Goal: Task Accomplishment & Management: Manage account settings

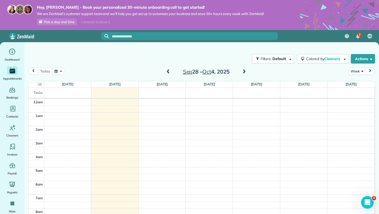
scroll to position [110, 0]
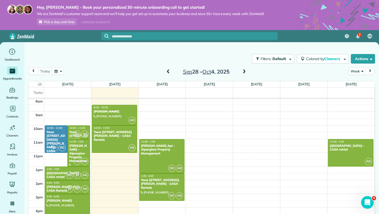
click at [245, 72] on span at bounding box center [244, 71] width 6 height 5
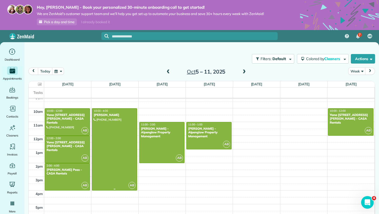
scroll to position [123, 0]
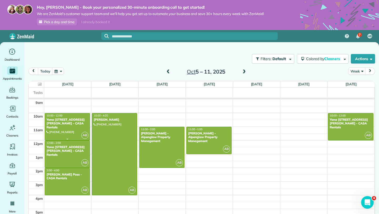
click at [64, 124] on div "Yana 330 Hightower Road #301 - CASA Rentals" at bounding box center [67, 123] width 42 height 11
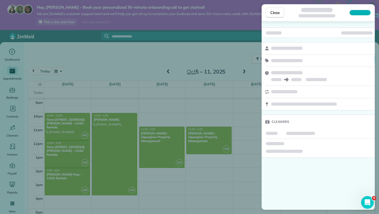
click at [64, 124] on div "Close Cleaners" at bounding box center [189, 107] width 379 height 214
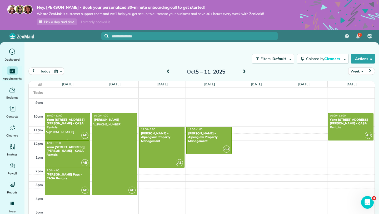
click at [64, 124] on div "Yana 330 Hightower Road #301 - CASA Rentals" at bounding box center [67, 123] width 42 height 11
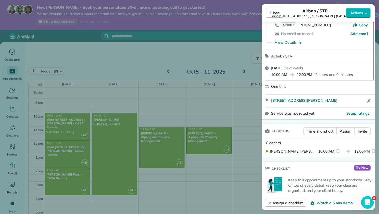
scroll to position [38, 0]
click at [274, 12] on span "Close" at bounding box center [274, 12] width 9 height 5
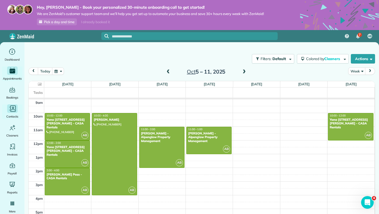
click at [13, 108] on icon "Main" at bounding box center [13, 108] width 2 height 2
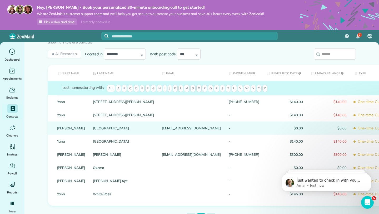
scroll to position [27, 0]
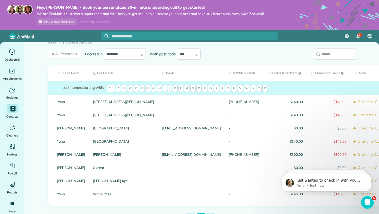
click at [14, 108] on icon "Main" at bounding box center [12, 109] width 5 height 6
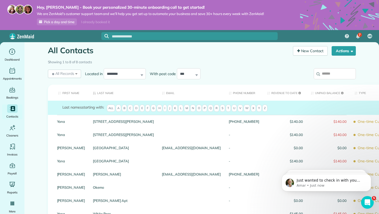
scroll to position [5, 0]
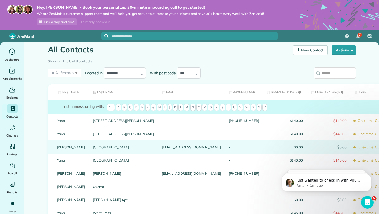
click at [93, 149] on link "Innsbruck" at bounding box center [123, 147] width 61 height 4
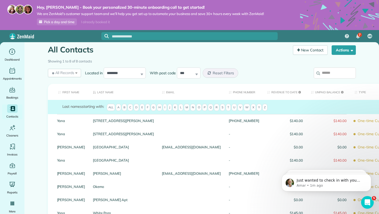
scroll to position [0, 0]
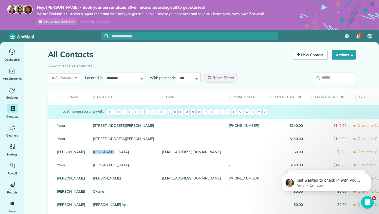
click at [89, 150] on div "Innsbruck" at bounding box center [123, 151] width 69 height 13
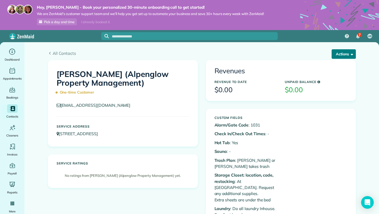
click at [344, 54] on button "Actions" at bounding box center [344, 53] width 24 height 9
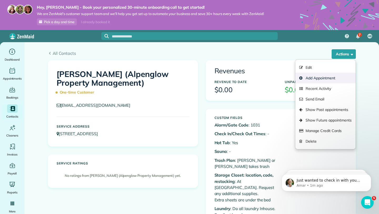
click at [332, 78] on link "Add Appointment" at bounding box center [325, 78] width 60 height 11
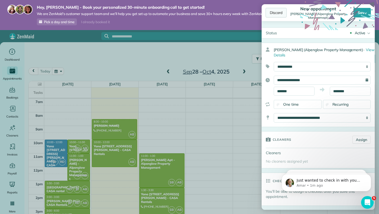
click at [279, 12] on div "Discard" at bounding box center [276, 12] width 21 height 9
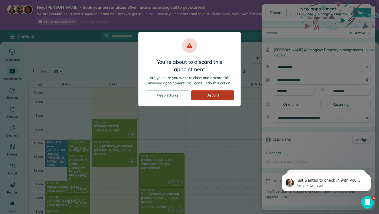
click at [212, 95] on div "Discard" at bounding box center [212, 94] width 43 height 9
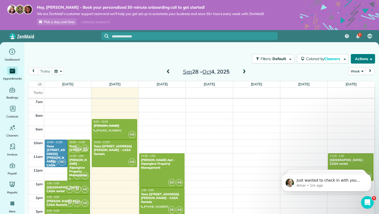
click at [366, 58] on button "Actions" at bounding box center [363, 58] width 24 height 9
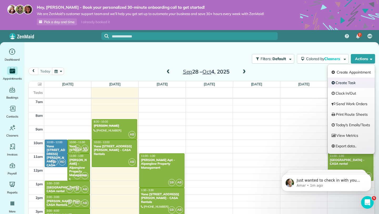
click at [349, 83] on link "Create Task" at bounding box center [351, 82] width 47 height 11
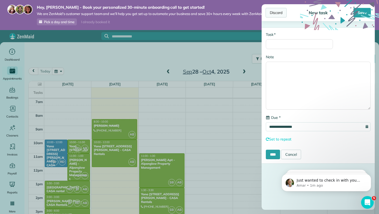
click at [284, 12] on div "Discard" at bounding box center [276, 12] width 21 height 9
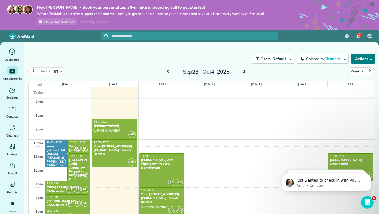
click at [362, 61] on button "Actions" at bounding box center [363, 58] width 24 height 9
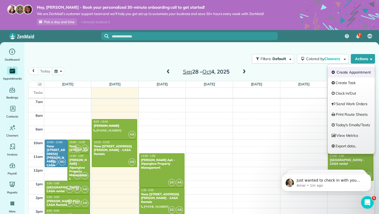
click at [356, 71] on link "Create Appointment" at bounding box center [351, 72] width 47 height 11
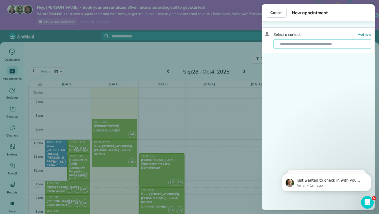
click at [328, 45] on input "text" at bounding box center [324, 43] width 94 height 9
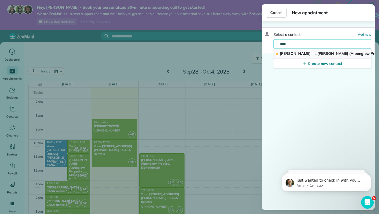
type input "****"
click at [332, 53] on span "Emily Inns bruck (Alpenglow Property Management)" at bounding box center [346, 53] width 132 height 5
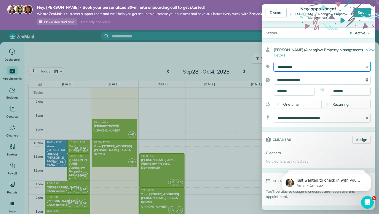
click at [314, 66] on select "**********" at bounding box center [322, 66] width 97 height 9
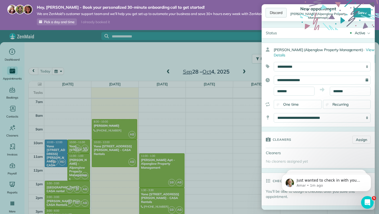
click at [280, 13] on div "Discard" at bounding box center [276, 12] width 21 height 9
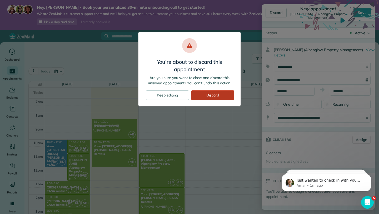
click at [213, 96] on div "Discard" at bounding box center [212, 94] width 43 height 9
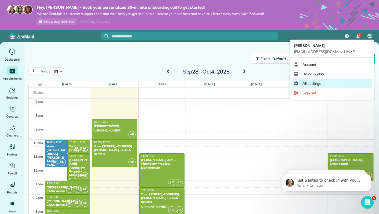
click at [343, 85] on link "All settings" at bounding box center [332, 83] width 80 height 9
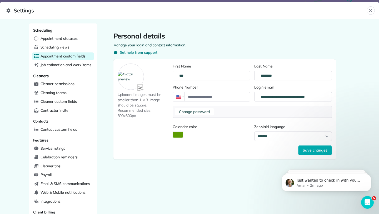
click at [55, 55] on span "Appointment custom fields" at bounding box center [63, 55] width 45 height 5
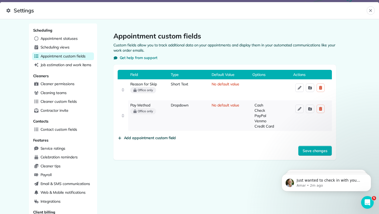
click at [140, 138] on span "Add appointment custom field" at bounding box center [150, 137] width 52 height 5
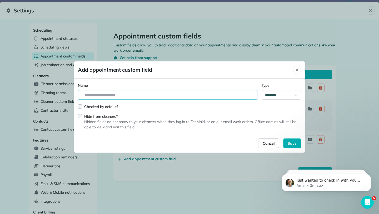
click at [94, 94] on input "text" at bounding box center [169, 94] width 176 height 9
type input "*"
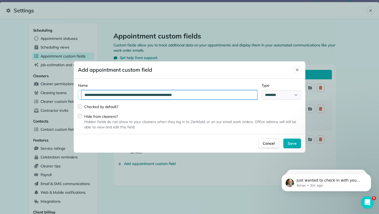
type input "**********"
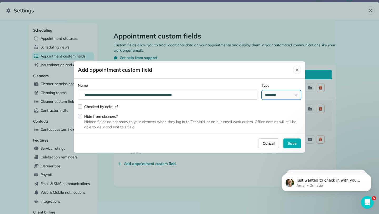
click at [284, 97] on select "**********" at bounding box center [281, 94] width 39 height 9
click at [292, 144] on span "Save" at bounding box center [292, 143] width 9 height 5
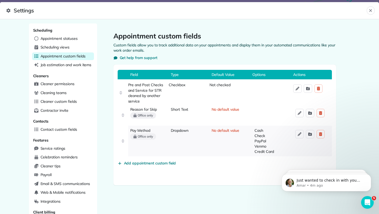
drag, startPoint x: 122, startPoint y: 146, endPoint x: 120, endPoint y: 94, distance: 52.2
click at [120, 94] on div "Reason for Skip Office only Short Text No default value Pay Method Office only …" at bounding box center [225, 117] width 214 height 77
click at [222, 193] on div "Appointment custom fields Custom fields allow you to track additional data on y…" at bounding box center [225, 108] width 240 height 171
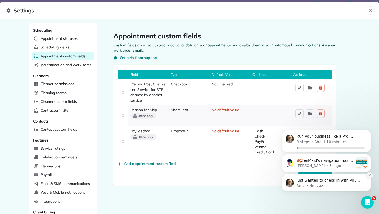
click at [371, 175] on button "Dismiss notification" at bounding box center [369, 175] width 7 height 7
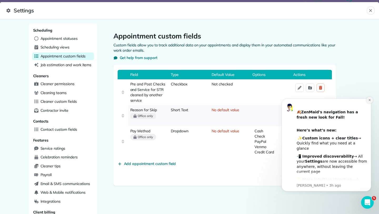
click at [370, 100] on icon "Dismiss notification" at bounding box center [369, 99] width 3 height 3
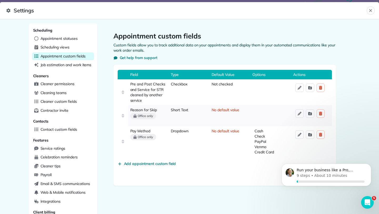
click at [349, 110] on main "Appointment custom fields Custom fields allow you to track additional data on y…" at bounding box center [224, 108] width 255 height 171
click at [372, 11] on icon "Close" at bounding box center [371, 10] width 4 height 4
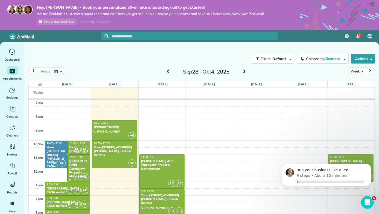
scroll to position [95, 0]
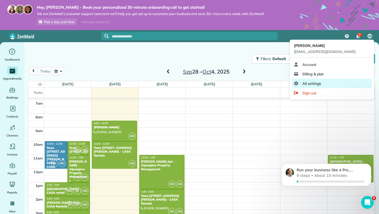
click at [345, 85] on link "All settings" at bounding box center [332, 83] width 80 height 9
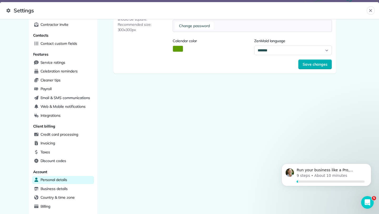
scroll to position [77, 0]
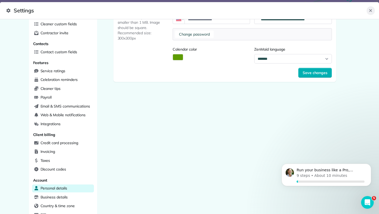
click at [371, 9] on icon "Close" at bounding box center [371, 10] width 4 height 4
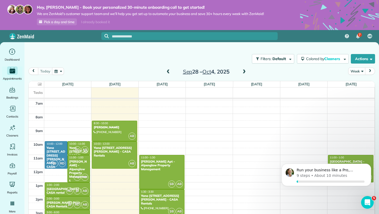
scroll to position [100, 0]
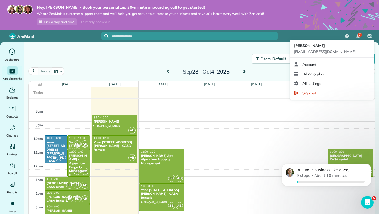
click at [370, 36] on span "AB" at bounding box center [370, 36] width 4 height 4
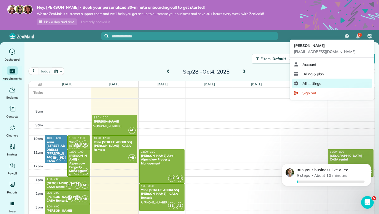
click at [342, 83] on link "All settings" at bounding box center [332, 83] width 80 height 9
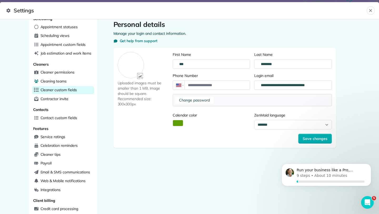
scroll to position [14, 0]
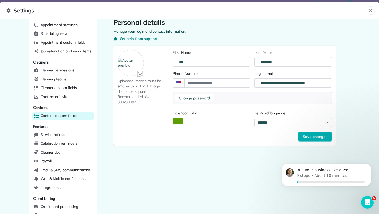
click at [66, 114] on span "Contact custom fields" at bounding box center [59, 115] width 37 height 5
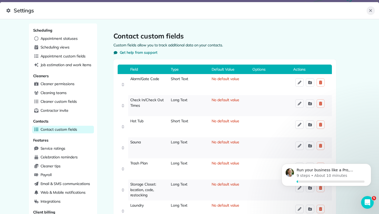
click at [372, 10] on icon "Close" at bounding box center [371, 10] width 4 height 4
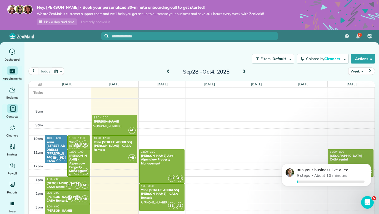
click at [15, 110] on icon "Main" at bounding box center [12, 109] width 8 height 8
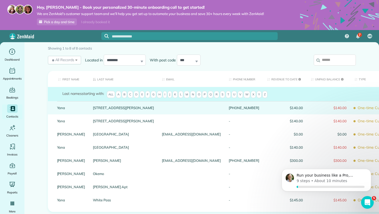
scroll to position [18, 0]
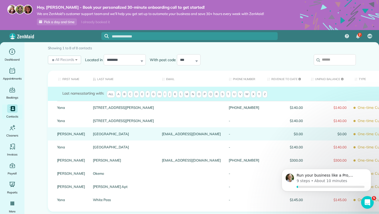
click at [93, 136] on link "Innsbruck" at bounding box center [123, 134] width 61 height 4
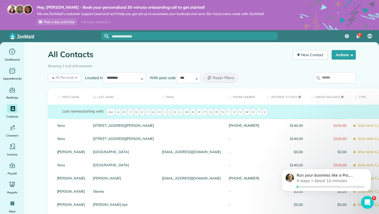
click at [89, 138] on div "[STREET_ADDRESS][PERSON_NAME]" at bounding box center [123, 138] width 69 height 13
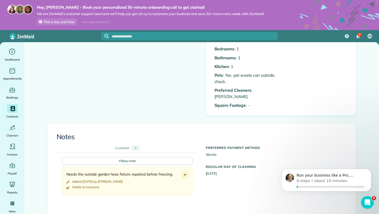
scroll to position [247, 0]
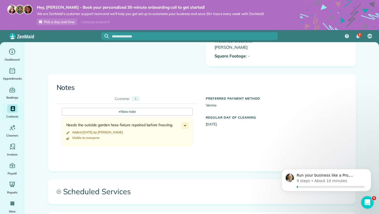
click at [120, 181] on span "Scheduled Services" at bounding box center [201, 191] width 307 height 24
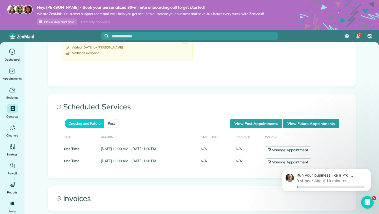
scroll to position [346, 0]
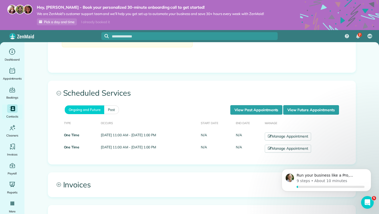
click at [77, 172] on span "Invoices" at bounding box center [201, 184] width 307 height 24
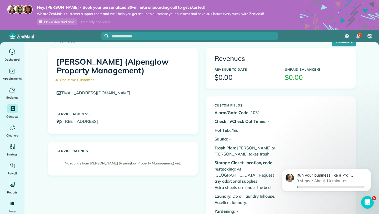
scroll to position [0, 0]
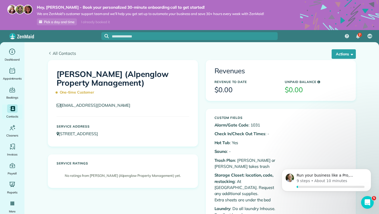
click at [73, 52] on span "All Contacts" at bounding box center [204, 53] width 303 height 6
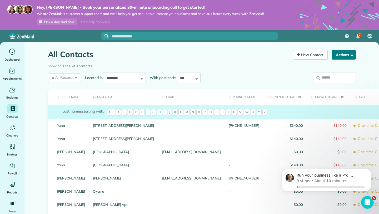
click at [345, 55] on button "Actions" at bounding box center [344, 54] width 24 height 9
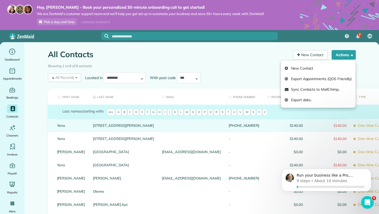
click at [267, 127] on span "$140.00" at bounding box center [285, 125] width 36 height 4
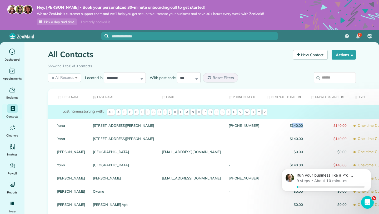
click at [267, 127] on span "$140.00" at bounding box center [285, 125] width 36 height 4
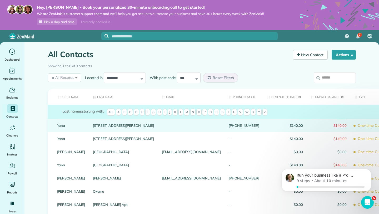
click at [93, 127] on link "330 Hightower Road #301" at bounding box center [123, 125] width 61 height 4
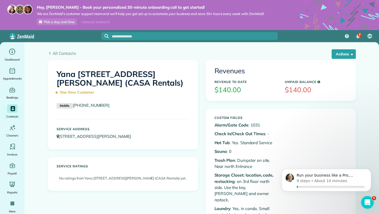
click at [259, 88] on h3 "$140.00" at bounding box center [246, 90] width 62 height 8
click at [351, 53] on span "button" at bounding box center [351, 54] width 4 height 4
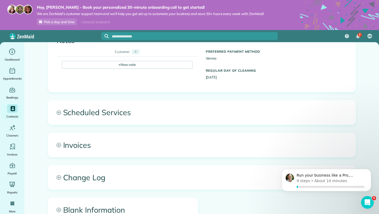
scroll to position [303, 0]
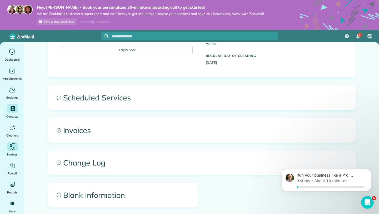
click at [16, 145] on icon "Main" at bounding box center [12, 147] width 8 height 8
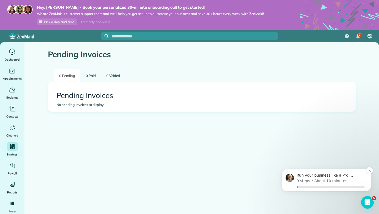
click at [314, 175] on span "Run your business like a Pro, [PERSON_NAME]" at bounding box center [325, 177] width 57 height 9
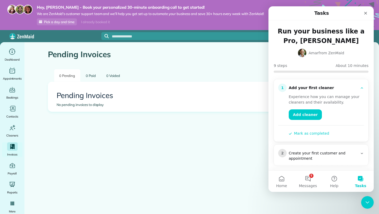
click at [319, 131] on button "Mark as completed" at bounding box center [309, 134] width 41 height 6
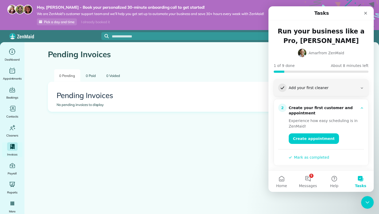
click at [311, 157] on button "Mark as completed" at bounding box center [309, 158] width 41 height 6
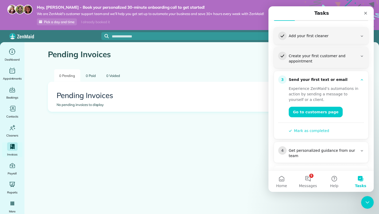
scroll to position [53, 0]
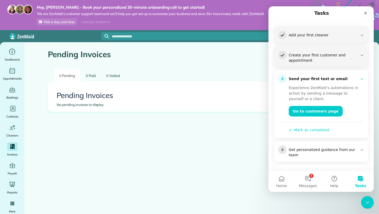
click at [317, 130] on button "Mark as completed" at bounding box center [309, 130] width 41 height 6
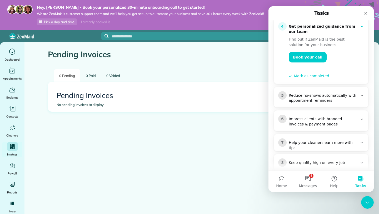
scroll to position [128, 0]
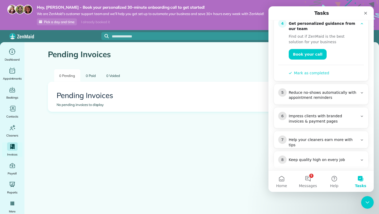
click at [303, 71] on button "Mark as completed" at bounding box center [309, 73] width 41 height 6
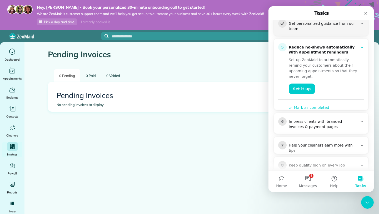
click at [321, 105] on button "Mark as completed" at bounding box center [309, 108] width 41 height 6
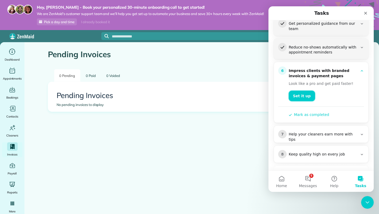
click at [305, 93] on link "Set it up" at bounding box center [302, 96] width 26 height 11
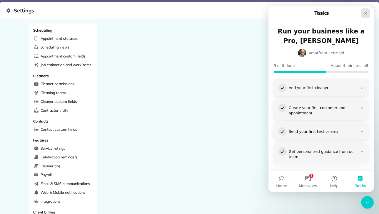
click at [365, 13] on icon "Close" at bounding box center [365, 13] width 3 height 3
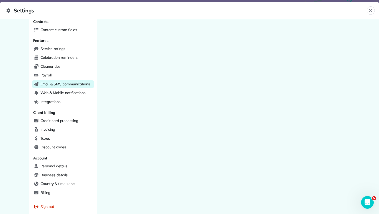
scroll to position [123, 0]
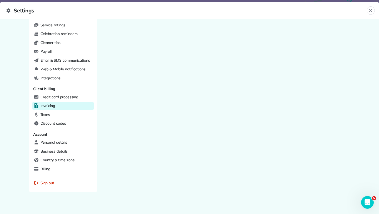
click at [55, 103] on span "Invoicing" at bounding box center [48, 105] width 15 height 5
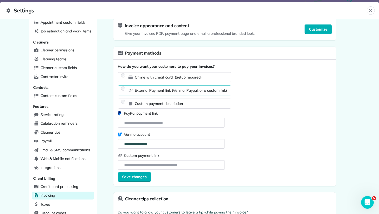
scroll to position [29, 0]
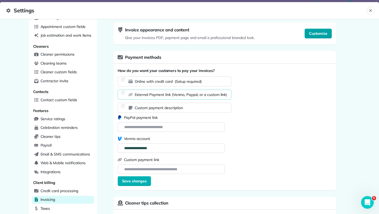
click at [317, 32] on span "Customize" at bounding box center [318, 33] width 18 height 5
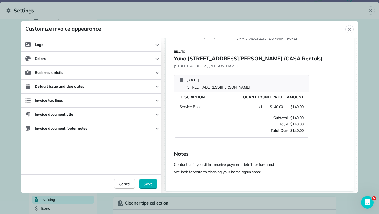
scroll to position [47, 0]
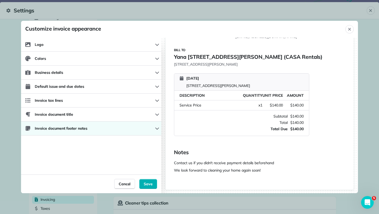
click at [109, 129] on button "Invoice document footer notes" at bounding box center [91, 128] width 140 height 14
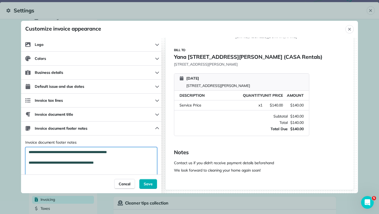
drag, startPoint x: 133, startPoint y: 153, endPoint x: 27, endPoint y: 151, distance: 106.9
click at [27, 151] on textarea "**********" at bounding box center [91, 170] width 132 height 47
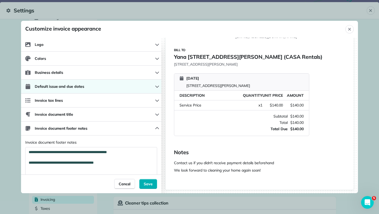
click at [82, 84] on span "Default issue and due dates" at bounding box center [59, 86] width 49 height 5
select select "*"
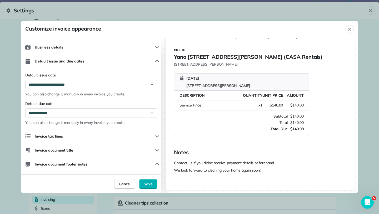
scroll to position [32, 0]
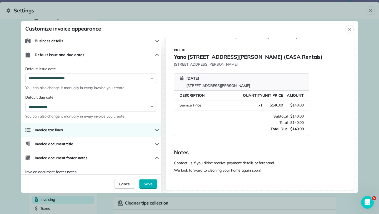
click at [86, 131] on button "Invoice tax lines" at bounding box center [91, 130] width 140 height 14
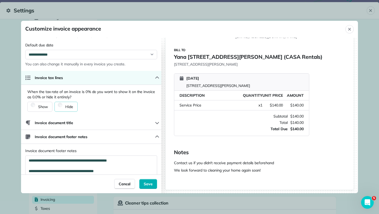
scroll to position [86, 0]
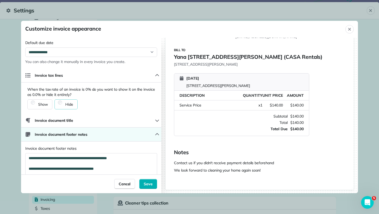
click at [92, 135] on button "Invoice document footer notes" at bounding box center [91, 134] width 140 height 14
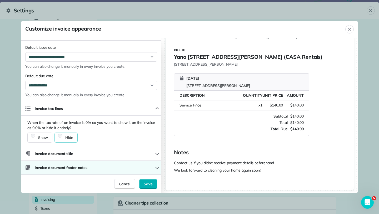
click at [92, 166] on button "Invoice document footer notes" at bounding box center [91, 168] width 140 height 14
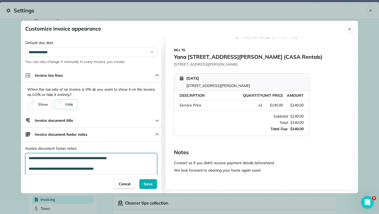
drag, startPoint x: 132, startPoint y: 158, endPoint x: 31, endPoint y: 151, distance: 101.3
click at [31, 151] on div "**********" at bounding box center [91, 179] width 132 height 67
click at [83, 146] on label "Invoice document footer notes" at bounding box center [91, 148] width 132 height 5
click at [151, 183] on span "Save" at bounding box center [148, 183] width 9 height 5
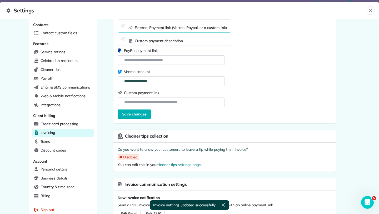
scroll to position [123, 0]
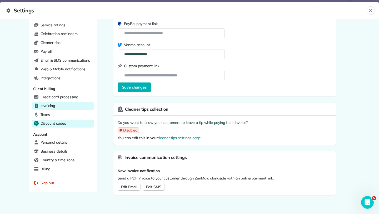
click at [53, 121] on span "Discount codes" at bounding box center [54, 123] width 26 height 5
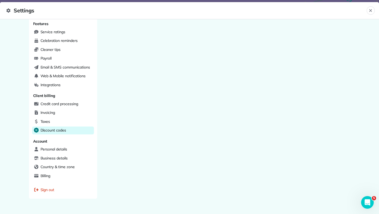
scroll to position [123, 0]
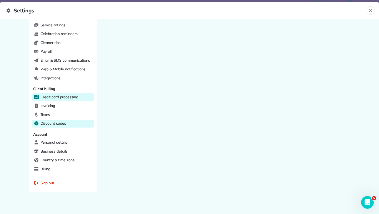
click at [77, 95] on span "Credit card processing" at bounding box center [60, 96] width 38 height 5
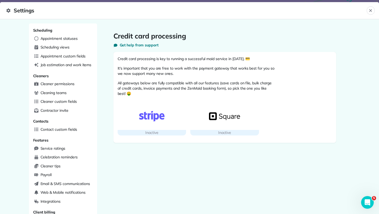
click at [106, 109] on div "Credit card processing Get help from support Credit card processing is key to r…" at bounding box center [225, 87] width 240 height 128
click at [373, 11] on button "Close" at bounding box center [371, 10] width 8 height 8
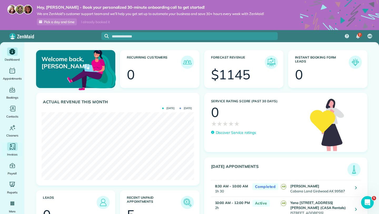
click at [11, 147] on icon "Main" at bounding box center [12, 147] width 8 height 8
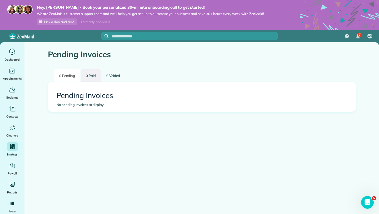
click at [89, 77] on link "0 Paid" at bounding box center [91, 75] width 20 height 12
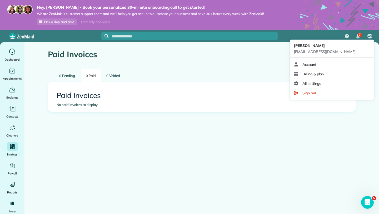
click at [371, 35] on span "AB" at bounding box center [370, 36] width 4 height 4
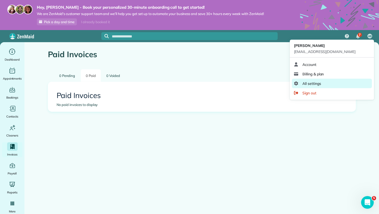
click at [357, 80] on link "All settings" at bounding box center [332, 83] width 80 height 9
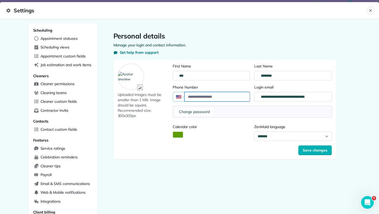
click at [221, 97] on input "Phone Number" at bounding box center [217, 96] width 65 height 9
type input "**********"
click at [310, 150] on span "Save changes" at bounding box center [315, 149] width 25 height 5
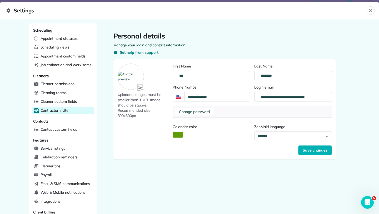
click at [61, 109] on span "Contractor invite" at bounding box center [55, 110] width 28 height 5
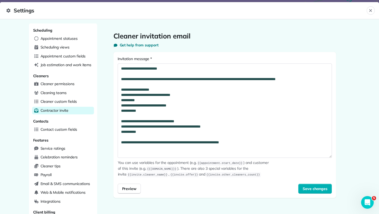
click at [107, 112] on div "**********" at bounding box center [225, 114] width 240 height 183
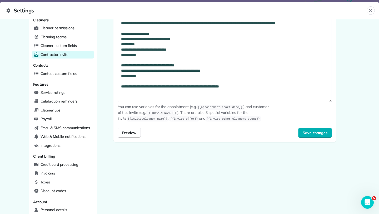
scroll to position [123, 0]
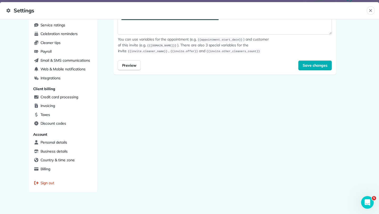
click at [153, 137] on div "**********" at bounding box center [224, 59] width 255 height 318
click at [372, 11] on icon "Close" at bounding box center [371, 10] width 4 height 4
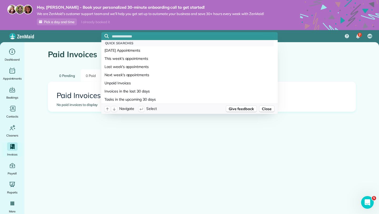
click at [157, 35] on input "text" at bounding box center [195, 36] width 166 height 4
click at [49, 46] on div "Paid Invoices" at bounding box center [202, 51] width 316 height 19
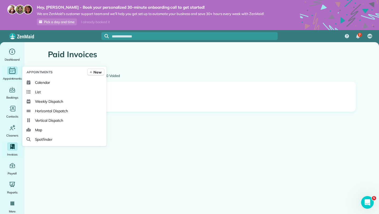
click at [13, 72] on icon "Main" at bounding box center [12, 71] width 8 height 8
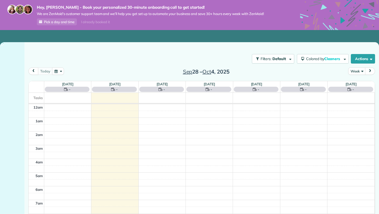
click at [13, 70] on div at bounding box center [12, 143] width 24 height 202
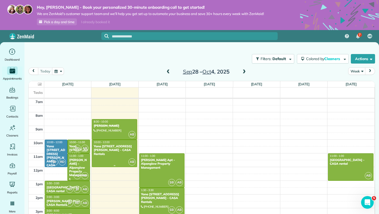
click at [116, 148] on div "Yana [STREET_ADDRESS][PERSON_NAME] - CASA Rentals" at bounding box center [114, 149] width 42 height 11
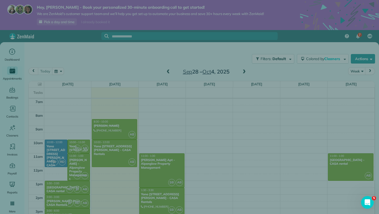
click at [116, 148] on div "Close Cleaners" at bounding box center [189, 107] width 379 height 214
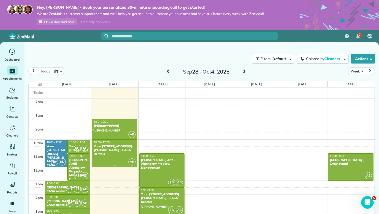
click at [116, 148] on div "Yana [STREET_ADDRESS][PERSON_NAME] - CASA Rentals" at bounding box center [114, 149] width 42 height 11
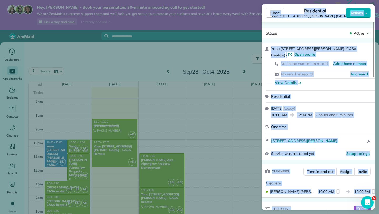
click at [315, 123] on div "One time" at bounding box center [318, 128] width 113 height 14
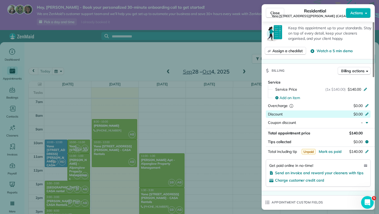
scroll to position [193, 0]
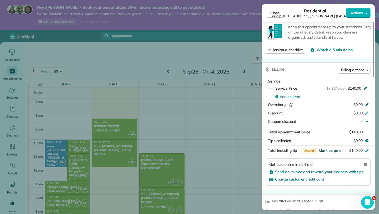
click at [333, 148] on span "Mark as paid" at bounding box center [330, 150] width 23 height 5
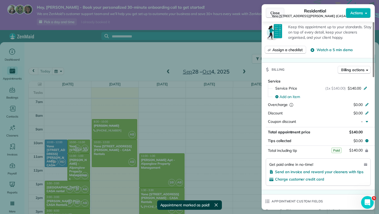
click at [277, 12] on span "Close" at bounding box center [274, 12] width 9 height 5
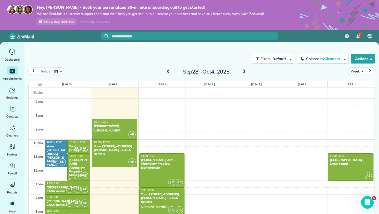
click at [49, 148] on div "Yana 330 Hightower Road #301 - CASA Rentals" at bounding box center [55, 157] width 19 height 27
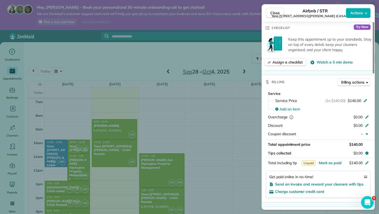
scroll to position [189, 0]
click at [333, 160] on span "Mark as paid" at bounding box center [330, 162] width 23 height 5
click at [76, 146] on div "Close Airbnb / STR Yana 330 Hightower Road #301 (CASA Rentals) Actions Status A…" at bounding box center [189, 107] width 379 height 214
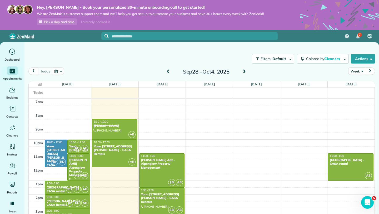
click at [76, 147] on span "RD" at bounding box center [77, 148] width 7 height 7
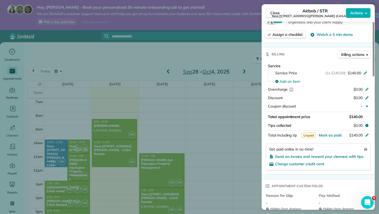
scroll to position [269, 0]
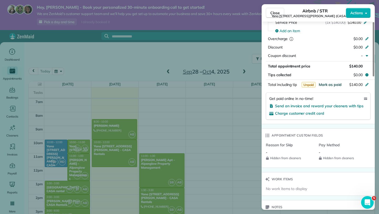
click at [339, 82] on span "Mark as paid" at bounding box center [330, 84] width 23 height 5
click at [272, 12] on span "Close" at bounding box center [274, 12] width 9 height 5
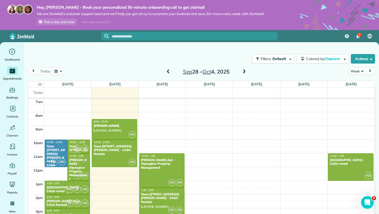
click at [52, 187] on div "[GEOGRAPHIC_DATA] - CASA rental" at bounding box center [67, 189] width 42 height 8
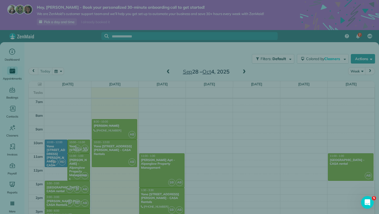
click at [52, 187] on div "Close Cleaners" at bounding box center [189, 107] width 379 height 214
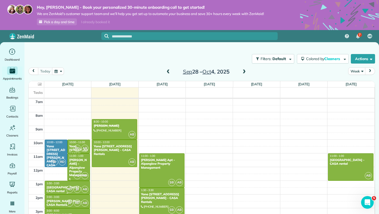
click at [52, 187] on div "[GEOGRAPHIC_DATA] - CASA rental" at bounding box center [67, 189] width 42 height 8
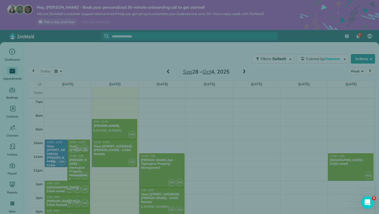
click at [52, 187] on div "Close Residential Yana Lake Tahoe (CASA rental) Actions Status Active Yana Lake…" at bounding box center [189, 107] width 379 height 214
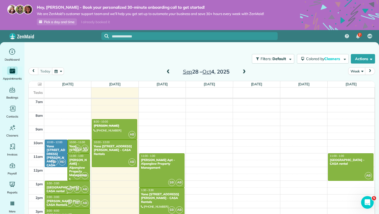
click at [52, 187] on div "[GEOGRAPHIC_DATA] - CASA rental" at bounding box center [67, 189] width 42 height 8
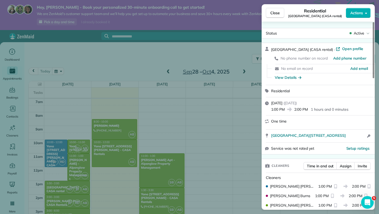
click at [322, 153] on div "Yana Lake Tahoe (CASA rental) · Open profile No phone number on record Add phon…" at bounding box center [318, 99] width 113 height 112
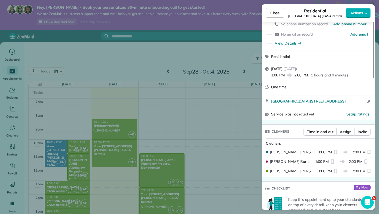
scroll to position [39, 0]
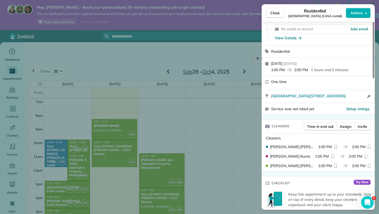
click at [325, 146] on span "1:00 PM" at bounding box center [325, 146] width 14 height 5
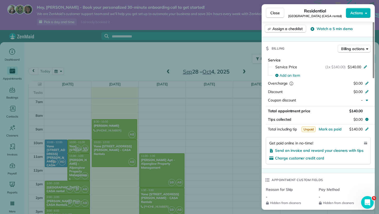
scroll to position [229, 0]
click at [334, 128] on span "Mark as paid" at bounding box center [330, 128] width 23 height 5
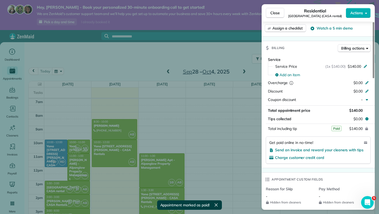
click at [55, 200] on div "Close Residential Yana Lake Tahoe (CASA rental) Actions Status Active Yana Lake…" at bounding box center [189, 107] width 379 height 214
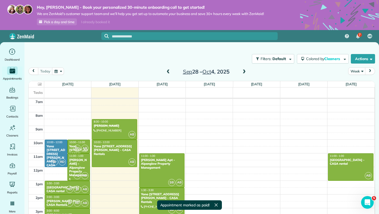
click at [55, 200] on div "Hey, Amy - Book your personalized 30-minute onboarding call to get started! We …" at bounding box center [189, 107] width 379 height 214
click at [55, 200] on div "[PERSON_NAME] Pass - CASA Rentals" at bounding box center [67, 203] width 42 height 8
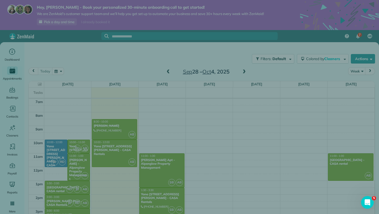
click at [55, 200] on div "Close Cleaners" at bounding box center [189, 107] width 379 height 214
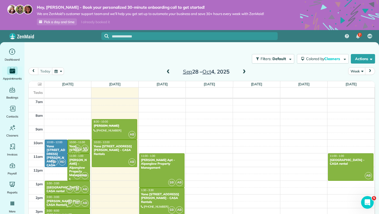
click at [55, 200] on div "[PERSON_NAME] Pass - CASA Rentals" at bounding box center [67, 203] width 42 height 8
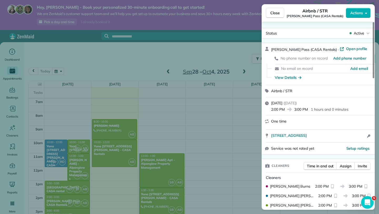
click at [333, 148] on div "Setup ratings" at bounding box center [342, 149] width 57 height 6
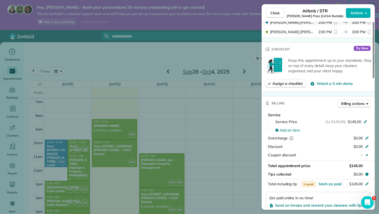
scroll to position [196, 0]
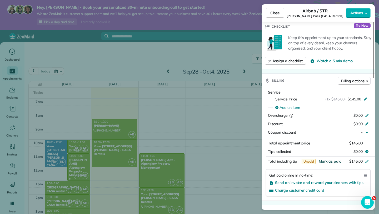
click at [331, 160] on span "Mark as paid" at bounding box center [330, 161] width 23 height 5
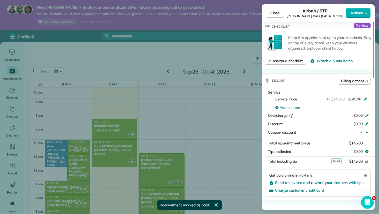
click at [112, 190] on div "Close Airbnb / STR Yana White Pass (CASA Rentals) Actions Status Active Yana Wh…" at bounding box center [189, 107] width 379 height 214
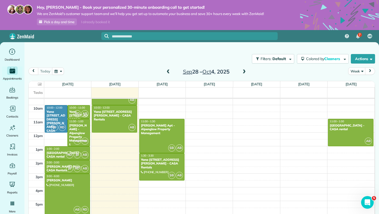
scroll to position [133, 0]
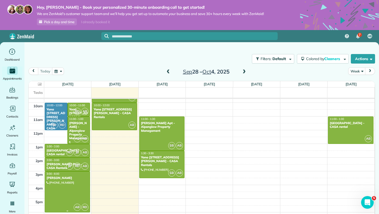
click at [59, 178] on div "[PERSON_NAME]" at bounding box center [67, 178] width 42 height 4
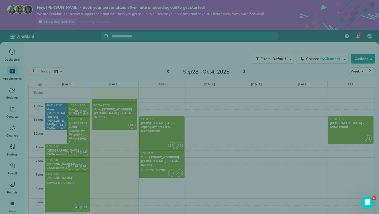
click at [59, 178] on div "Close Cleaners" at bounding box center [189, 107] width 379 height 214
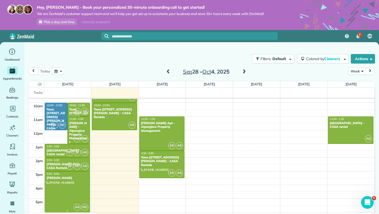
click at [59, 178] on div "[PERSON_NAME]" at bounding box center [67, 178] width 42 height 4
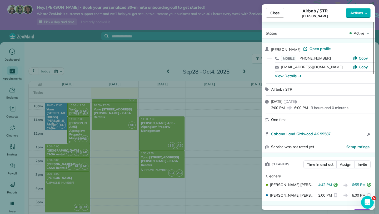
click at [313, 120] on div "One time" at bounding box center [321, 120] width 101 height 6
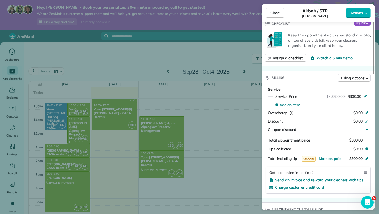
scroll to position [191, 0]
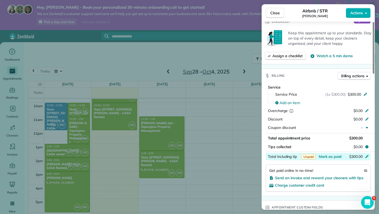
click at [367, 155] on icon at bounding box center [367, 156] width 4 height 4
click at [342, 168] on div "Get paid online in no-time!" at bounding box center [318, 170] width 98 height 5
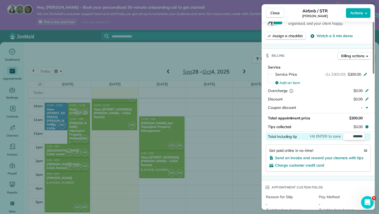
scroll to position [210, 0]
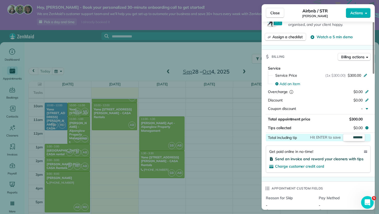
click at [336, 156] on span "Send an invoice and reward your cleaners with tips" at bounding box center [319, 158] width 88 height 5
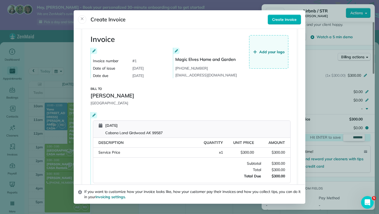
scroll to position [8, 0]
click at [95, 50] on icon at bounding box center [93, 50] width 3 height 3
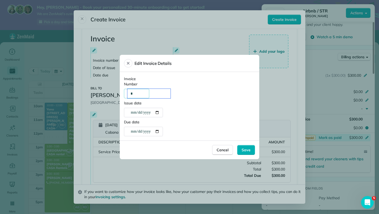
click at [143, 95] on div "*" at bounding box center [148, 93] width 43 height 9
type div "****"
click at [201, 96] on div "Invoice Number ****" at bounding box center [189, 87] width 131 height 22
click at [161, 132] on div "**********" at bounding box center [144, 131] width 35 height 9
type div "**********"
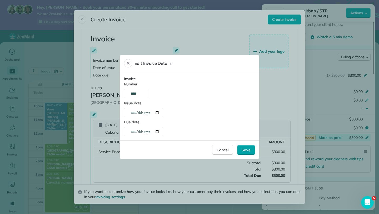
click at [248, 151] on span "Save" at bounding box center [246, 149] width 9 height 5
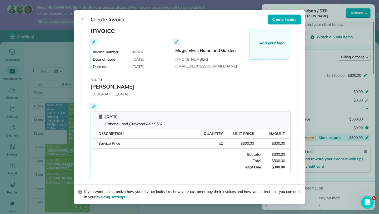
scroll to position [0, 0]
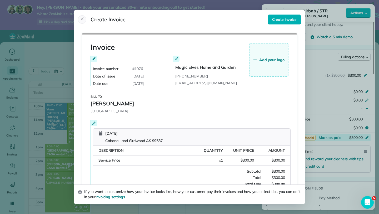
click at [82, 20] on icon "Close" at bounding box center [82, 19] width 4 height 4
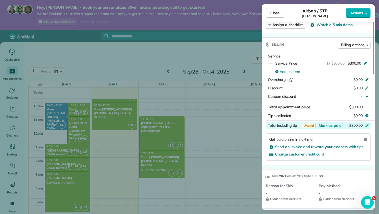
scroll to position [222, 0]
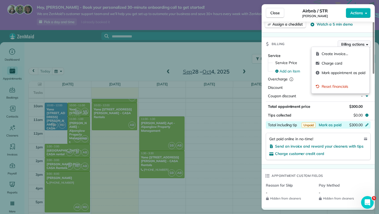
click at [367, 42] on icon "button" at bounding box center [367, 44] width 2 height 4
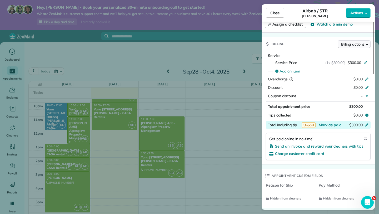
click at [367, 42] on icon "button" at bounding box center [367, 44] width 2 height 4
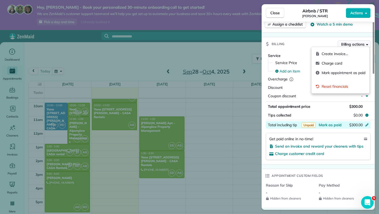
click at [367, 42] on icon "button" at bounding box center [367, 44] width 2 height 4
click at [305, 43] on div "Billing Billing actions" at bounding box center [318, 44] width 113 height 14
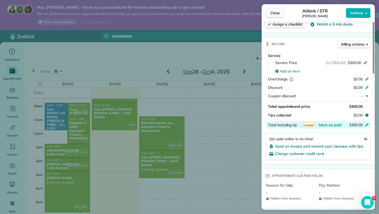
click at [278, 13] on span "Close" at bounding box center [274, 12] width 9 height 5
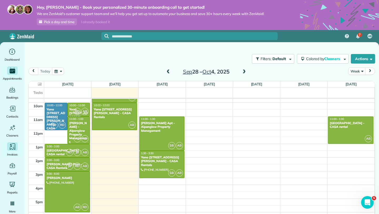
click at [14, 145] on icon "Main" at bounding box center [12, 147] width 8 height 8
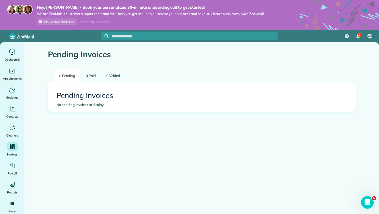
click at [36, 104] on main "Pending Invoices 0 Pending 0 Paid 0 Voided Pending Invoices No pending invoices…" at bounding box center [201, 149] width 355 height 214
click at [14, 146] on icon "Main" at bounding box center [12, 146] width 7 height 7
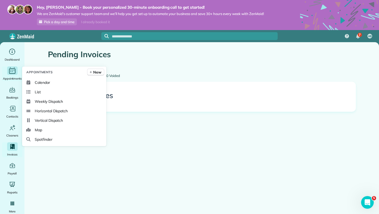
click at [11, 73] on icon "Main" at bounding box center [12, 71] width 8 height 8
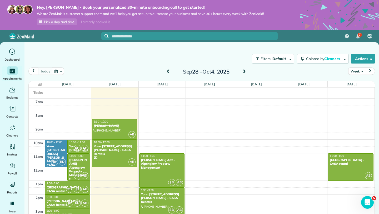
click at [81, 163] on div "[PERSON_NAME] - Alpenglow Property Management" at bounding box center [78, 169] width 19 height 23
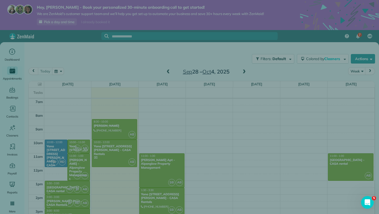
click at [81, 163] on div "Close Cleaners" at bounding box center [189, 107] width 379 height 214
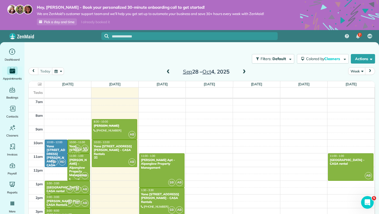
click at [81, 163] on div "[PERSON_NAME] - Alpenglow Property Management" at bounding box center [78, 169] width 19 height 23
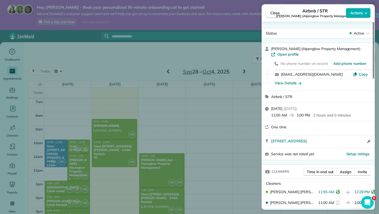
click at [238, 153] on div "Close Airbnb / STR [PERSON_NAME] Innsbruck (Alpenglow Property Management) Acti…" at bounding box center [189, 107] width 379 height 214
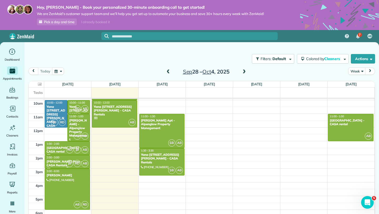
scroll to position [134, 0]
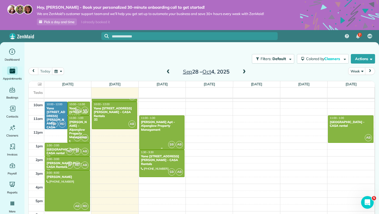
click at [156, 121] on div "[PERSON_NAME] Apt - Alpenglow Property Management" at bounding box center [162, 125] width 42 height 11
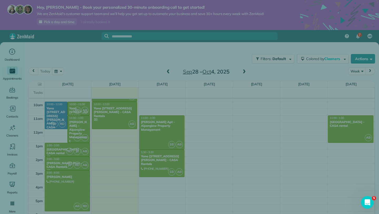
click at [156, 121] on div "Close Cleaners" at bounding box center [189, 107] width 379 height 214
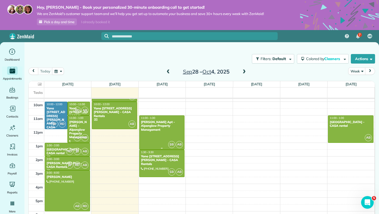
click at [156, 121] on div "[PERSON_NAME] Apt - Alpenglow Property Management" at bounding box center [162, 125] width 42 height 11
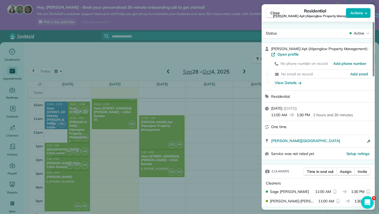
click at [326, 96] on div "Residential" at bounding box center [321, 97] width 101 height 6
click at [285, 96] on span "Residential" at bounding box center [280, 96] width 19 height 5
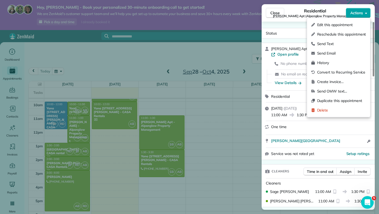
click at [366, 11] on icon "button" at bounding box center [366, 13] width 2 height 4
click at [353, 24] on span "Edit this appointment" at bounding box center [341, 24] width 49 height 5
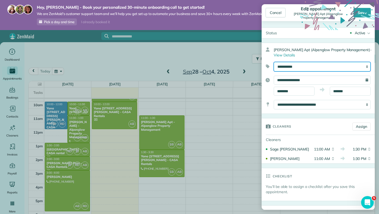
click at [300, 66] on select "**********" at bounding box center [322, 66] width 97 height 9
select select "******"
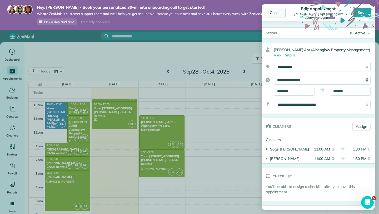
click at [275, 11] on div "Cancel" at bounding box center [276, 12] width 20 height 9
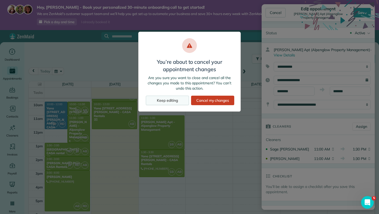
click at [177, 100] on div "Keep editing" at bounding box center [167, 100] width 43 height 9
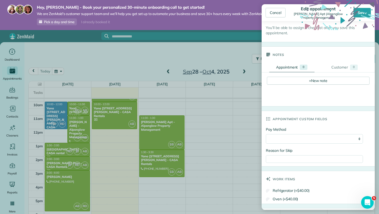
scroll to position [161, 0]
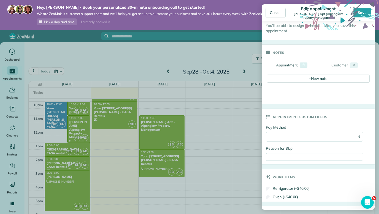
click at [359, 136] on div "**********" at bounding box center [314, 136] width 97 height 9
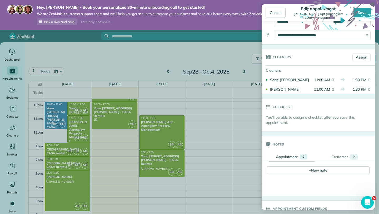
scroll to position [68, 0]
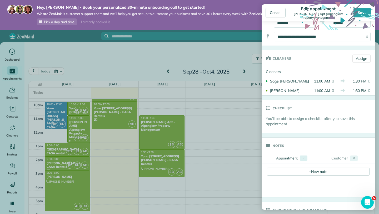
click at [365, 12] on use at bounding box center [339, 39] width 79 height 79
click at [359, 14] on icon at bounding box center [339, 39] width 79 height 79
click at [363, 12] on icon at bounding box center [339, 39] width 79 height 79
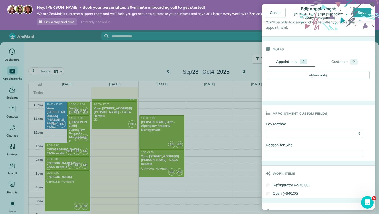
scroll to position [230, 0]
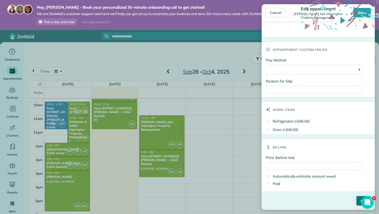
click at [357, 200] on input "****" at bounding box center [363, 200] width 14 height 9
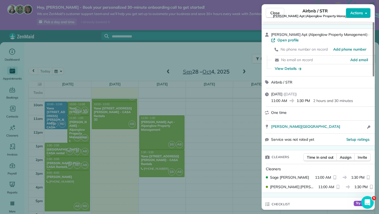
scroll to position [20, 0]
